Goal: Navigation & Orientation: Find specific page/section

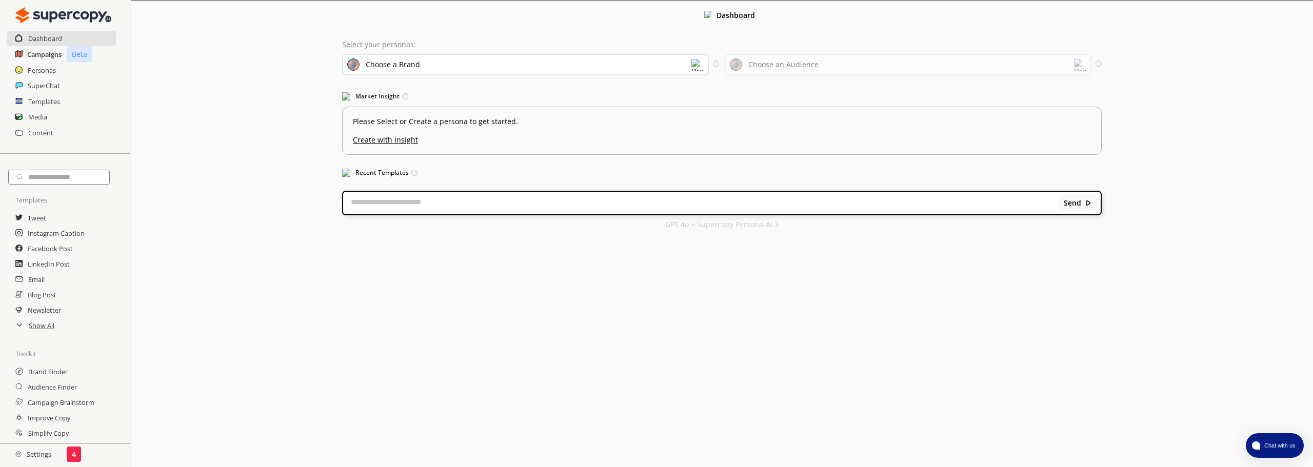
click at [43, 55] on h2 "Campaigns" at bounding box center [44, 54] width 34 height 15
